Goal: Check status: Check status

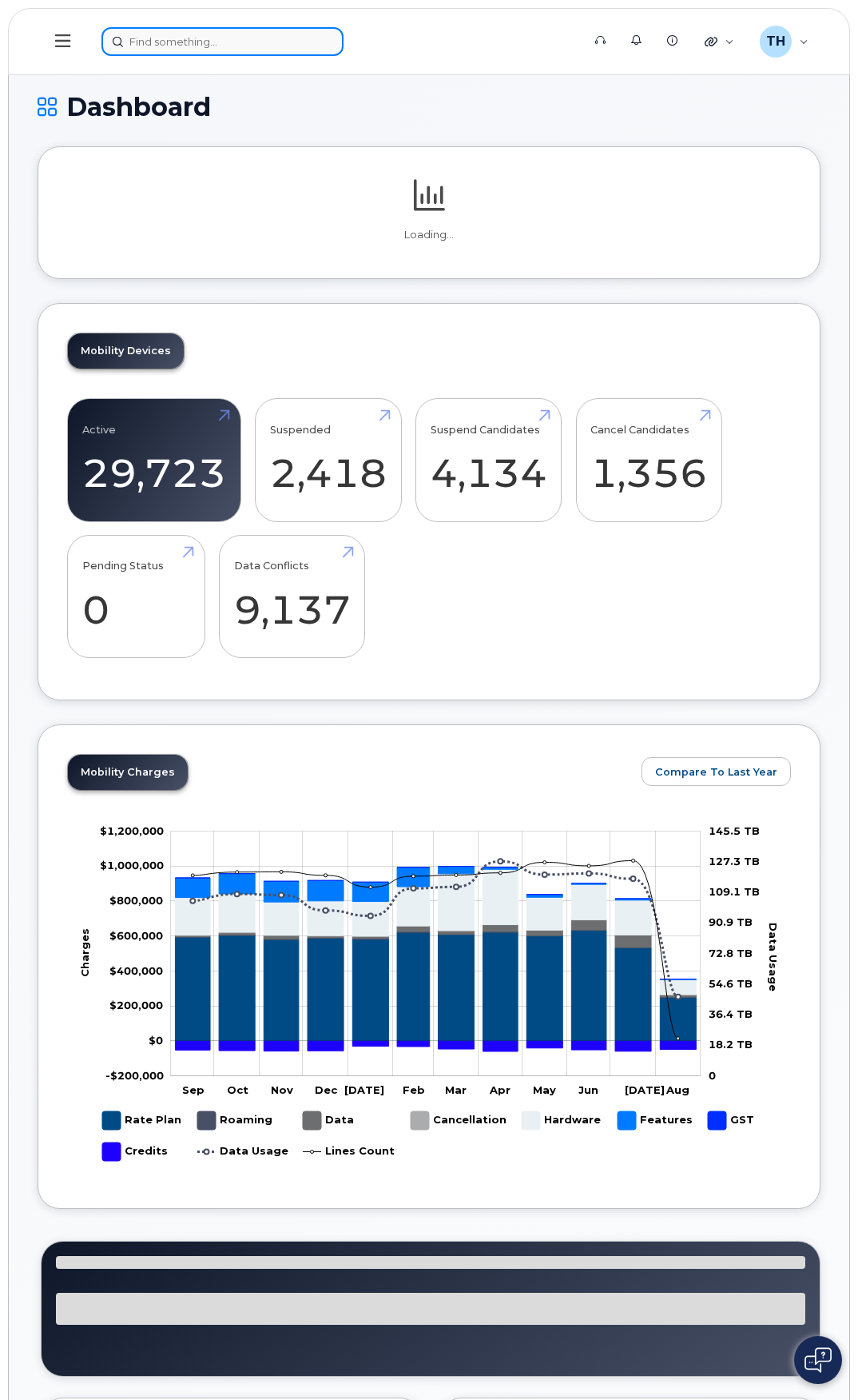
click at [297, 40] on input at bounding box center [222, 42] width 242 height 29
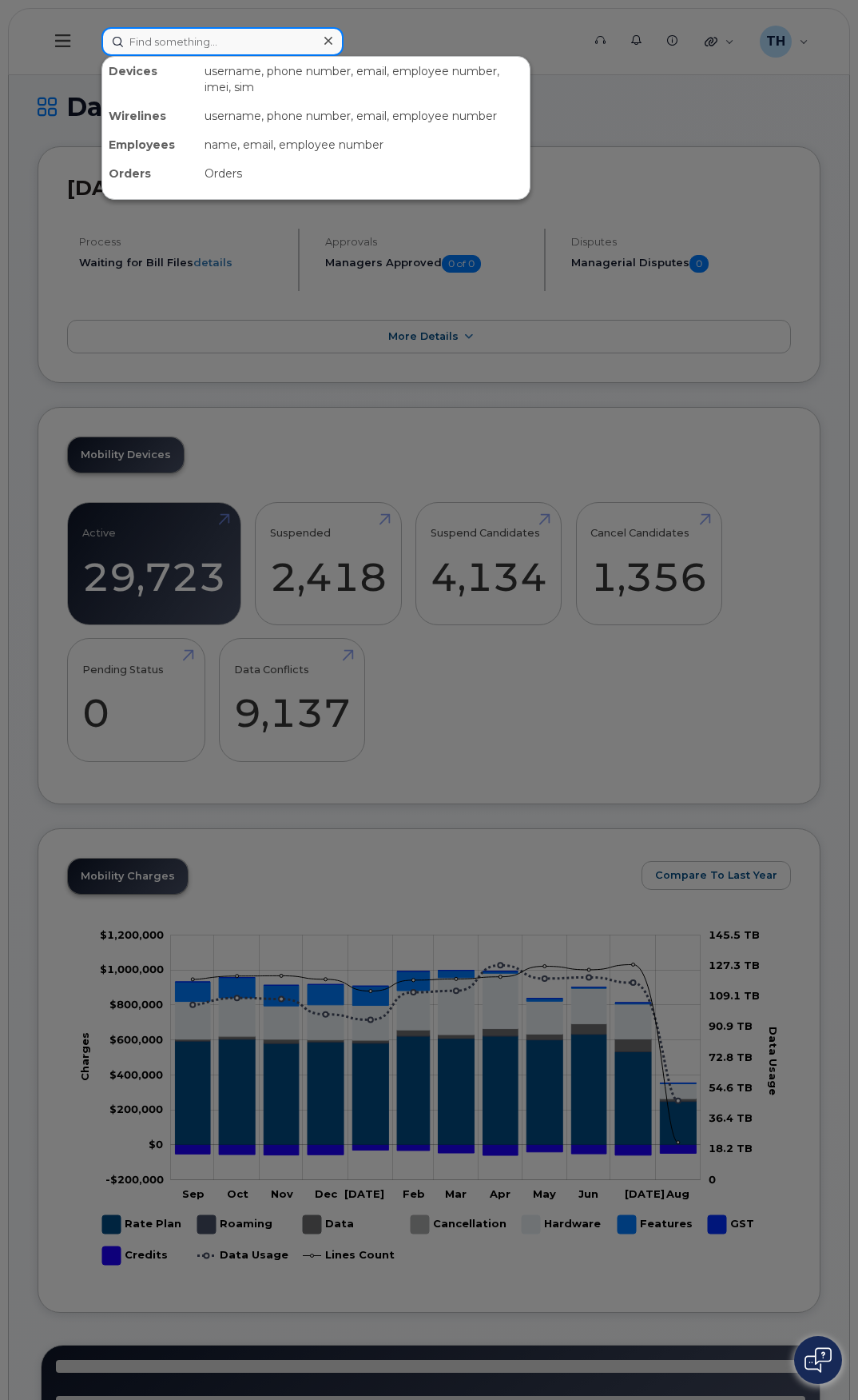
paste input "stephanie.rice@rentokil.com"
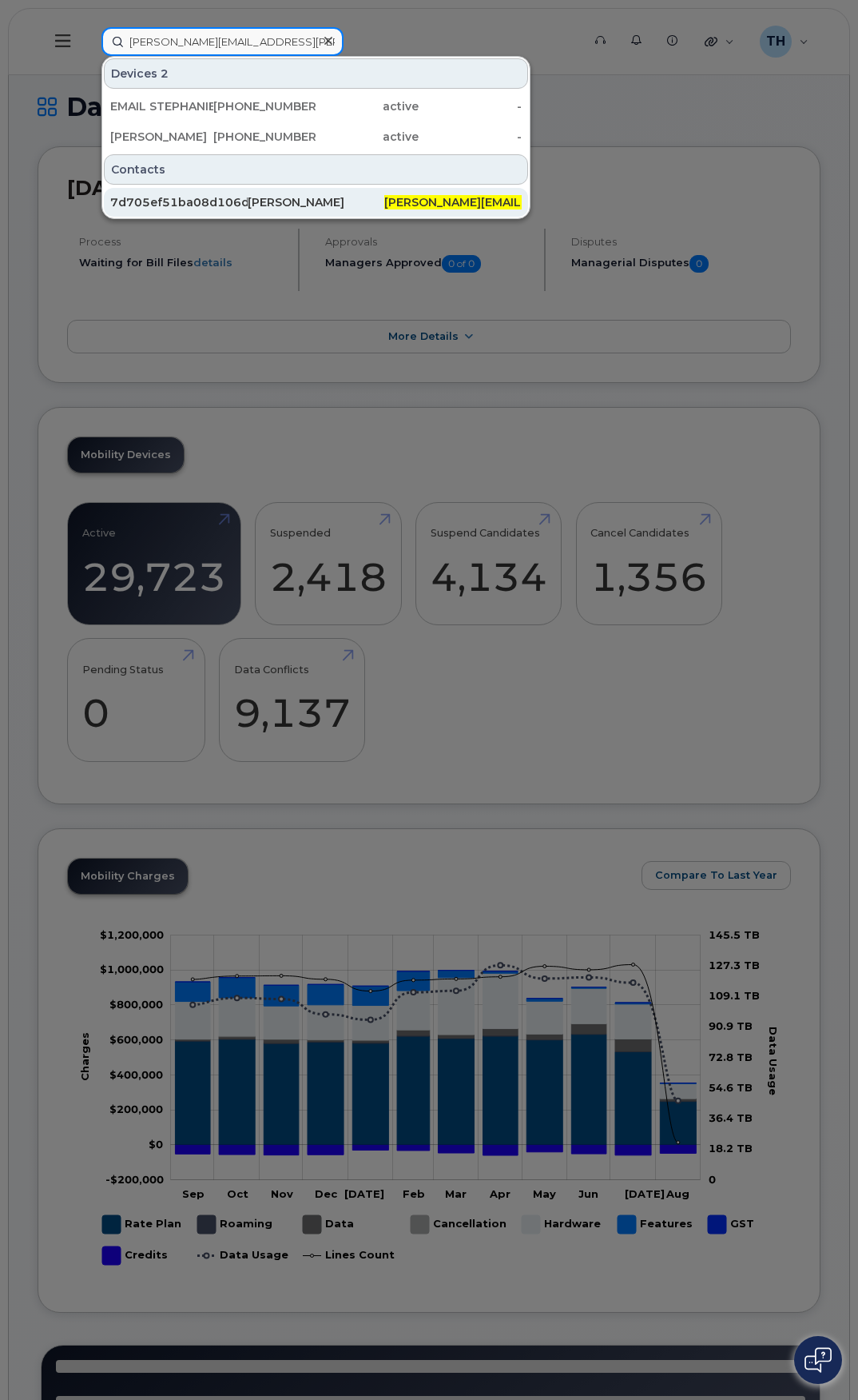
type input "stephanie.rice@rentokil.com"
click at [311, 188] on link "7d705ef51ba08d106d6d4157b04bcb6a Stephanie Rice stephanie.rice@rentokil.com" at bounding box center [316, 202] width 424 height 29
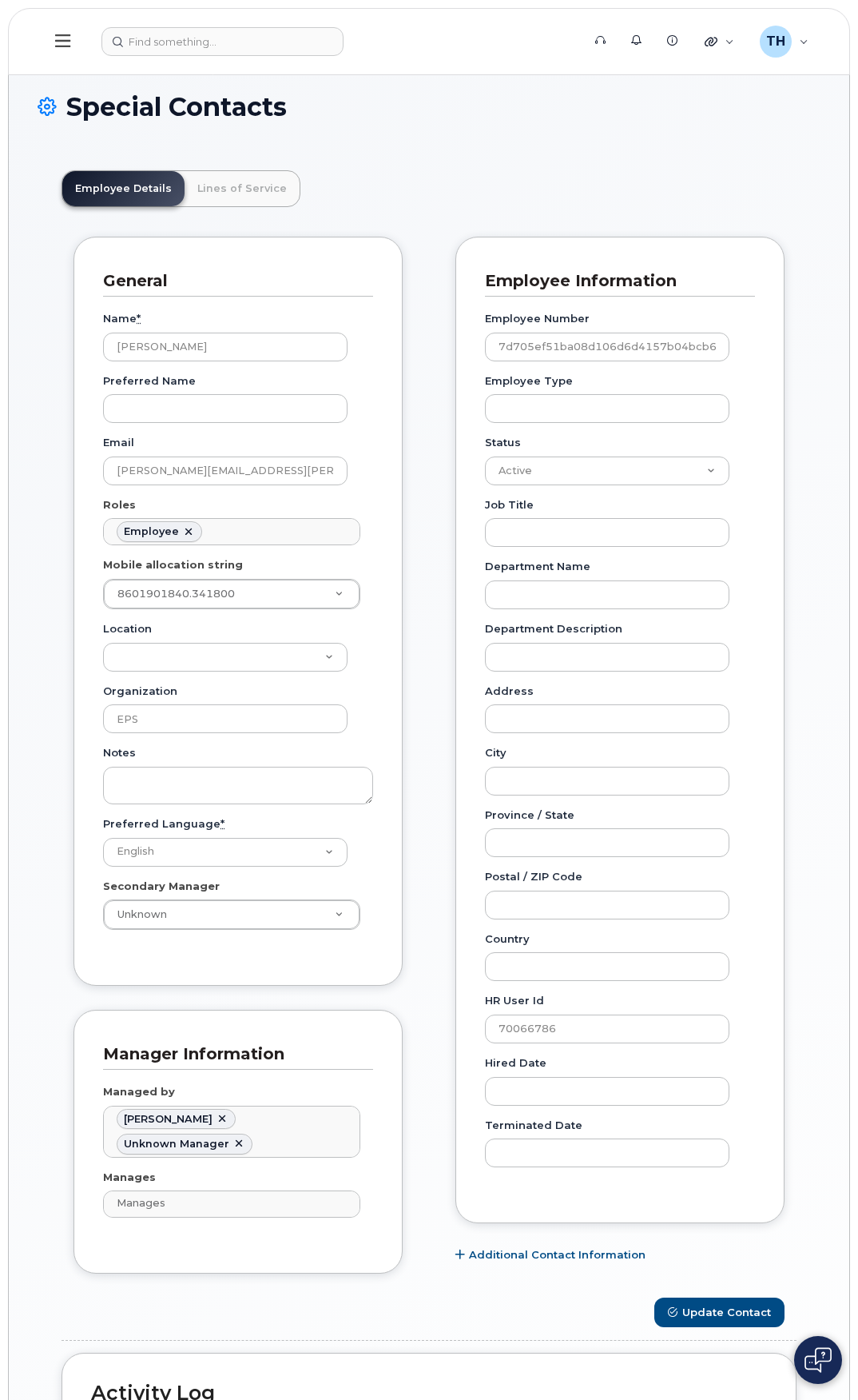
scroll to position [54, 0]
click at [60, 36] on icon at bounding box center [62, 41] width 15 height 13
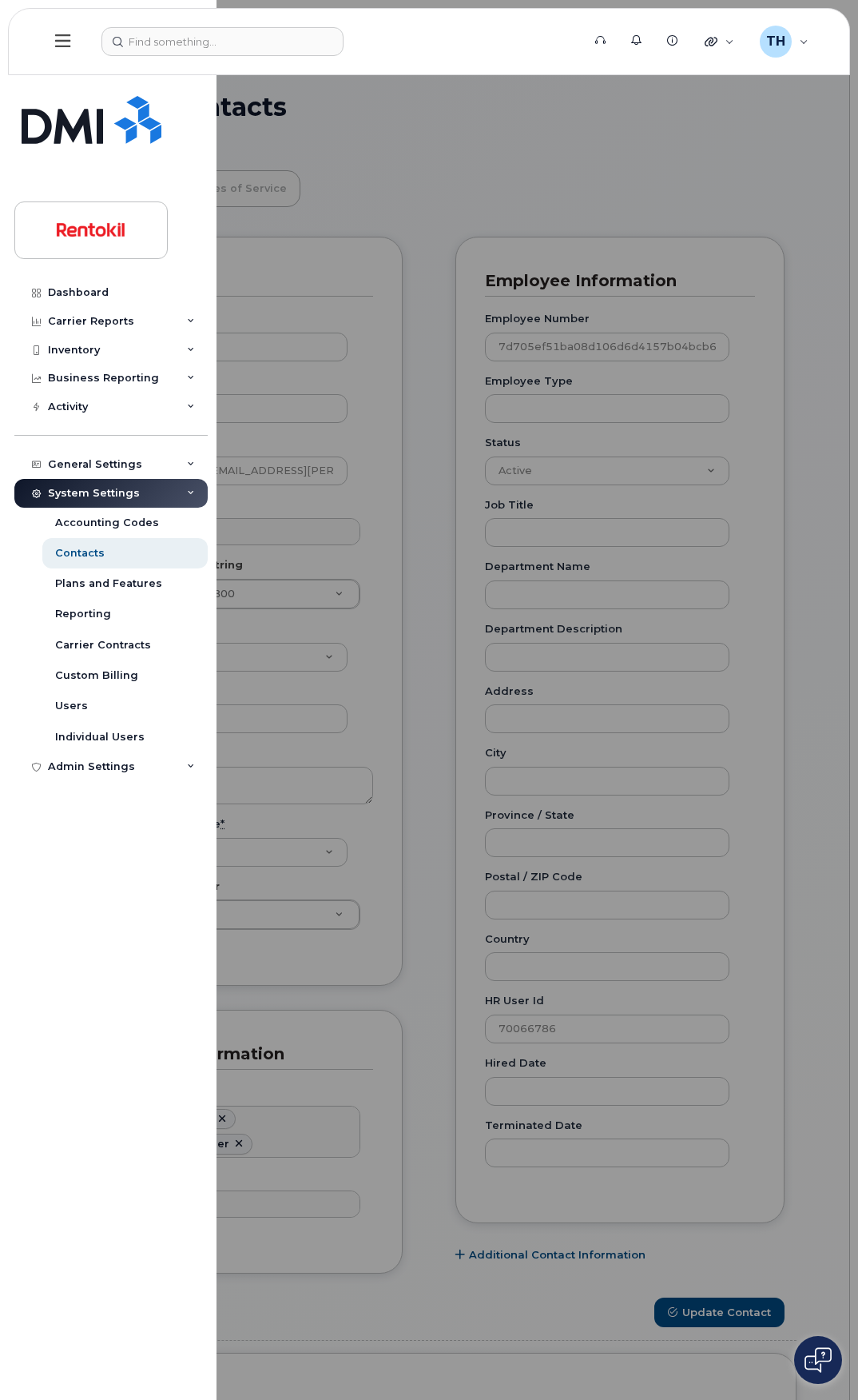
click at [69, 92] on div "Dashboard Carrier Reports Monthly Billing Data Daily Data Pooling Average Costi…" at bounding box center [108, 700] width 217 height 1400
click at [90, 119] on img at bounding box center [91, 119] width 140 height 48
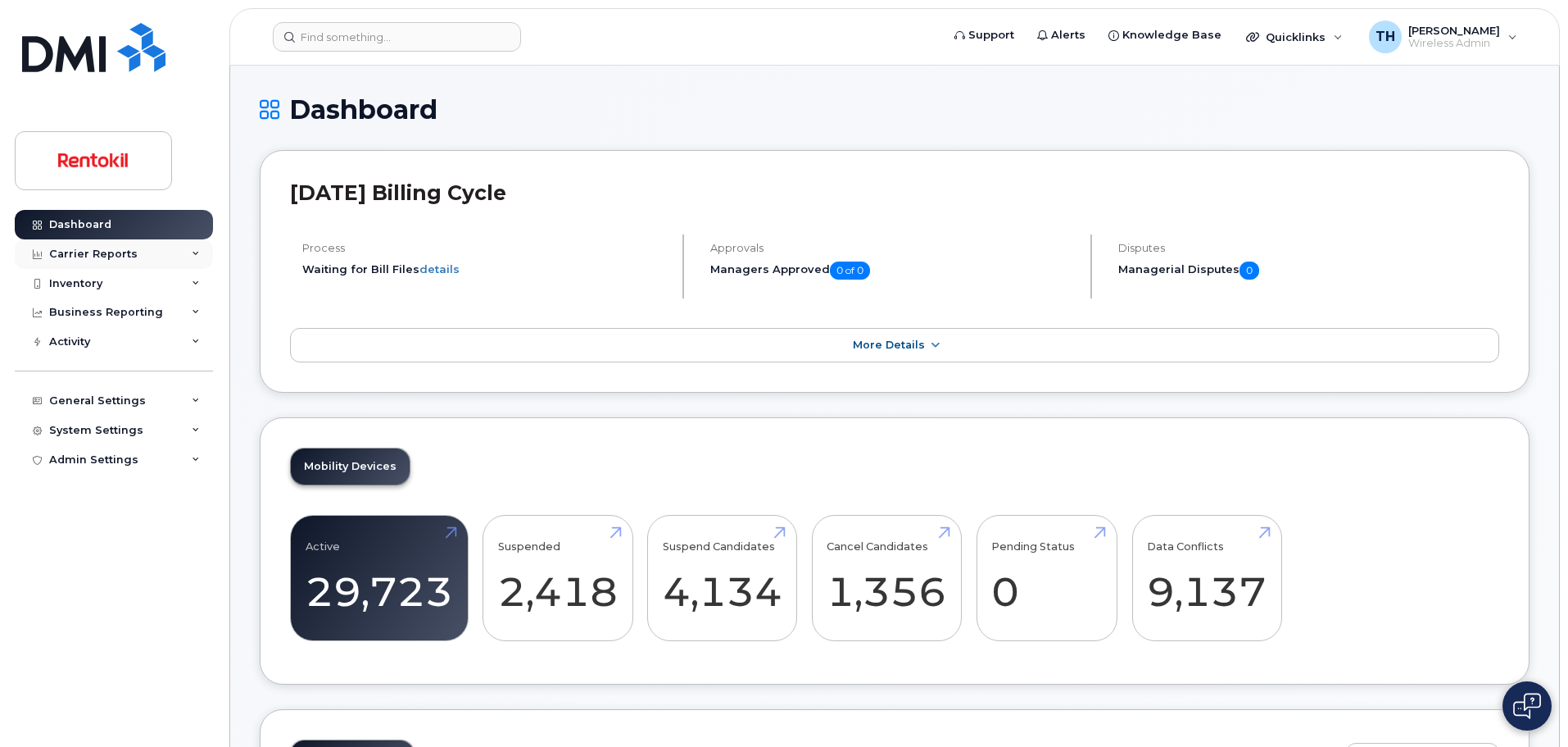
click at [168, 252] on div "Carrier Reports" at bounding box center [114, 255] width 198 height 30
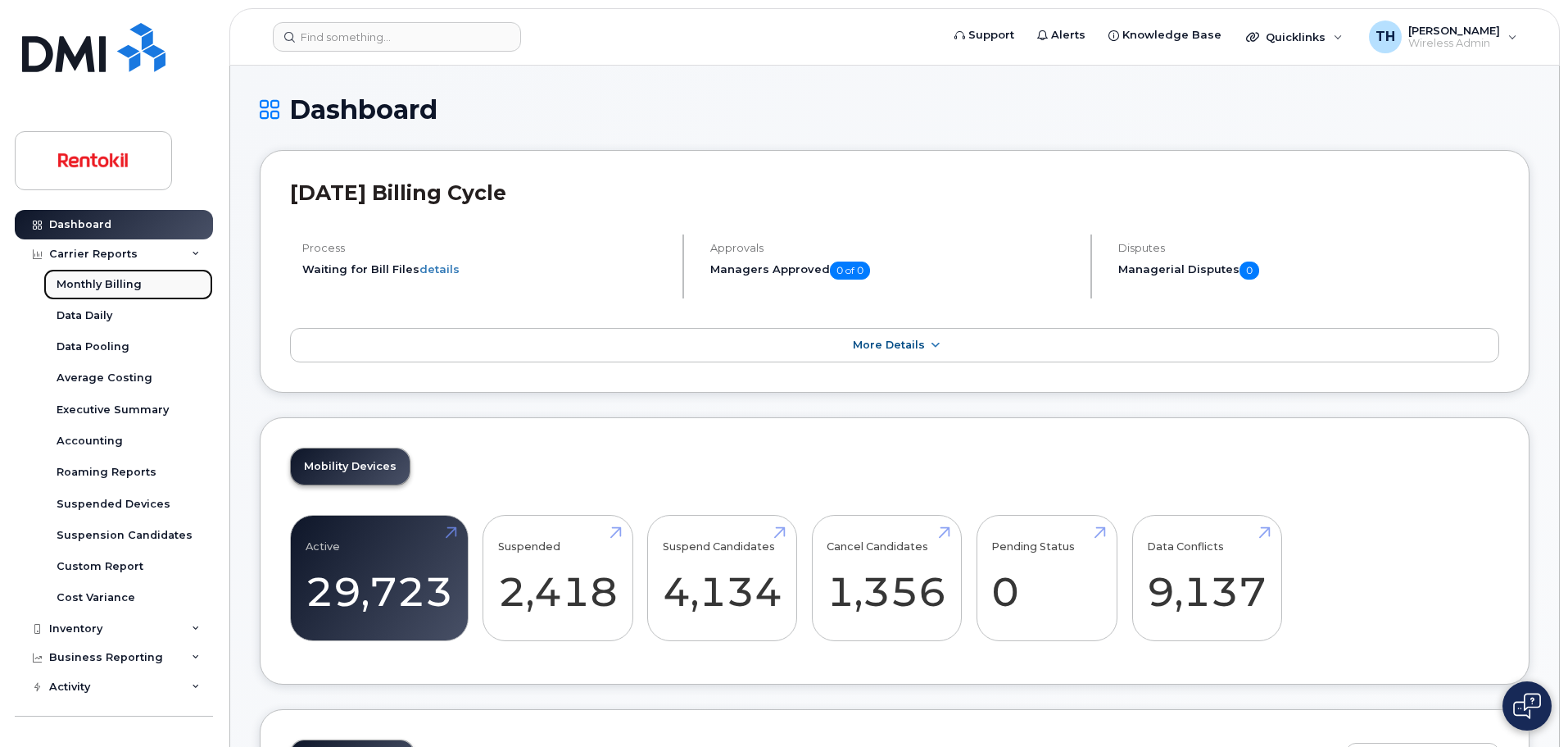
click at [147, 285] on link "Monthly Billing" at bounding box center [128, 284] width 169 height 31
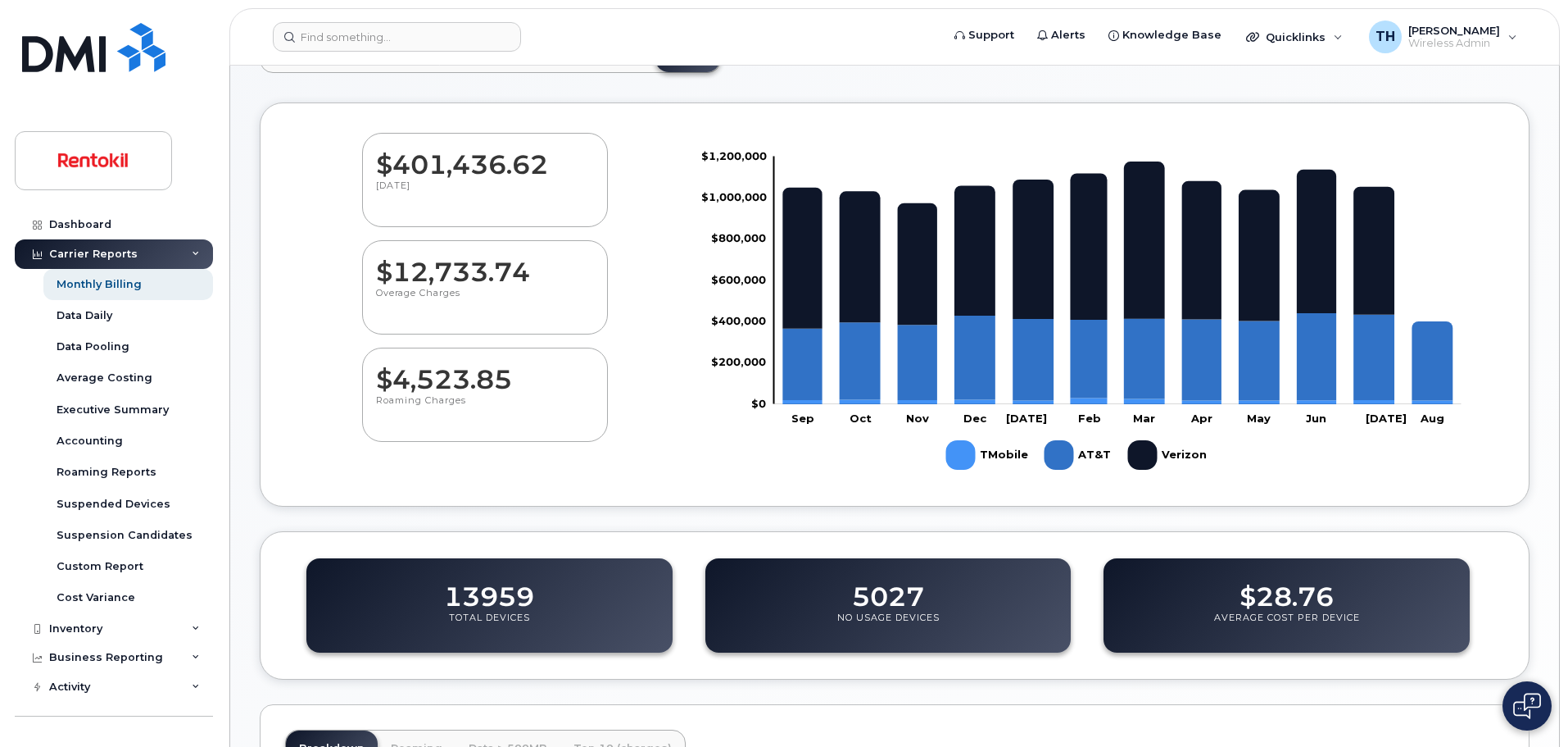
scroll to position [99, 0]
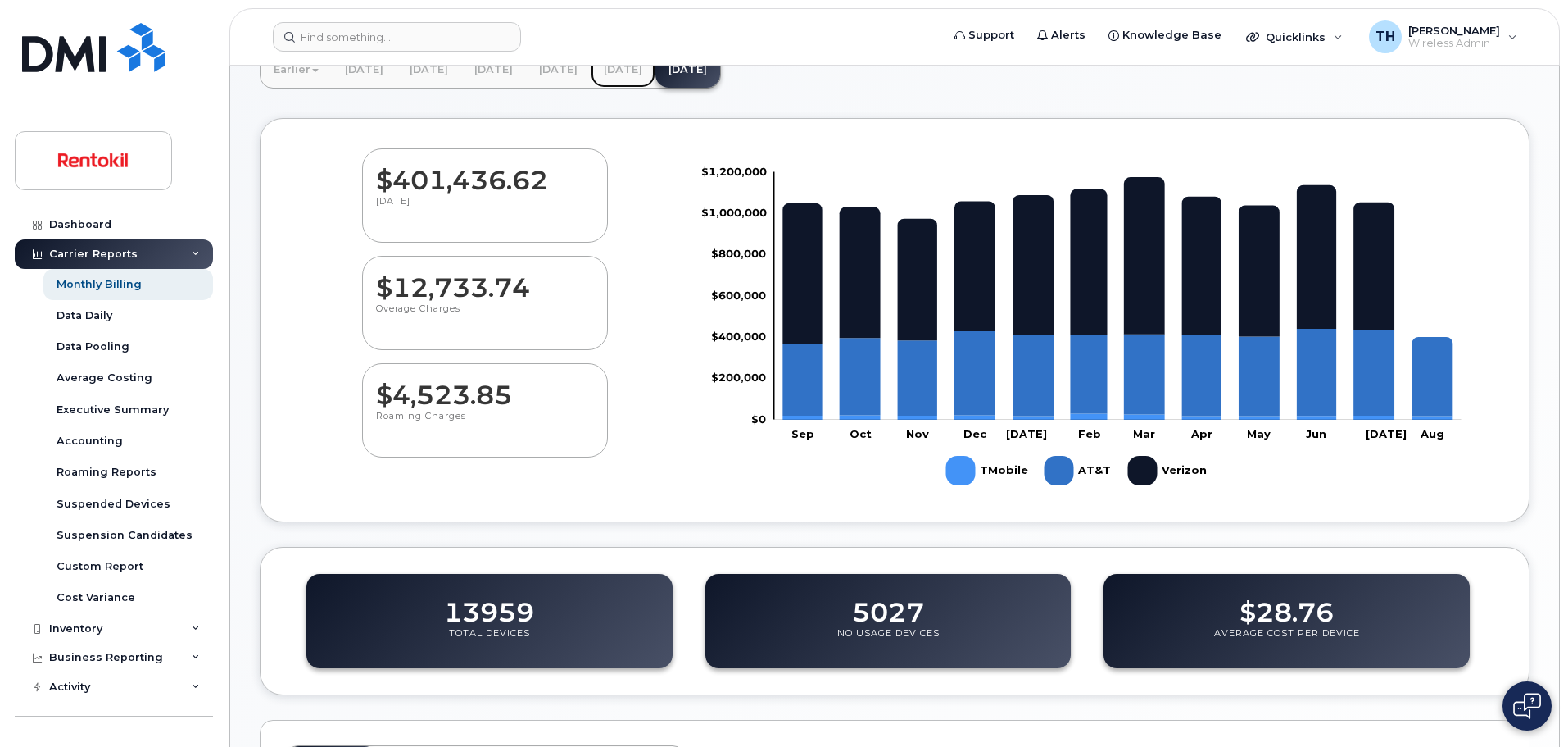
click at [655, 78] on link "[DATE]" at bounding box center [623, 69] width 65 height 36
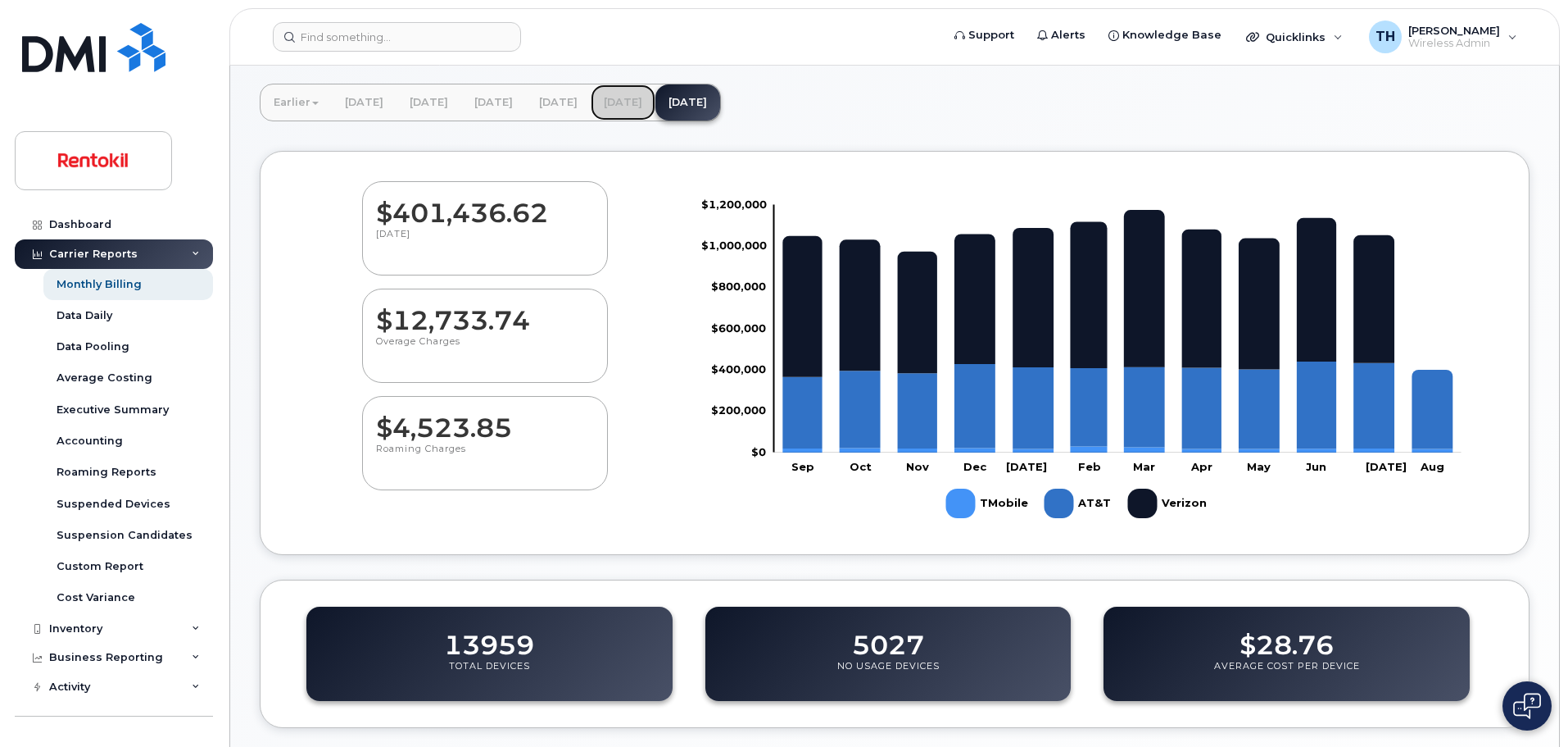
scroll to position [0, 0]
